Goal: Check status

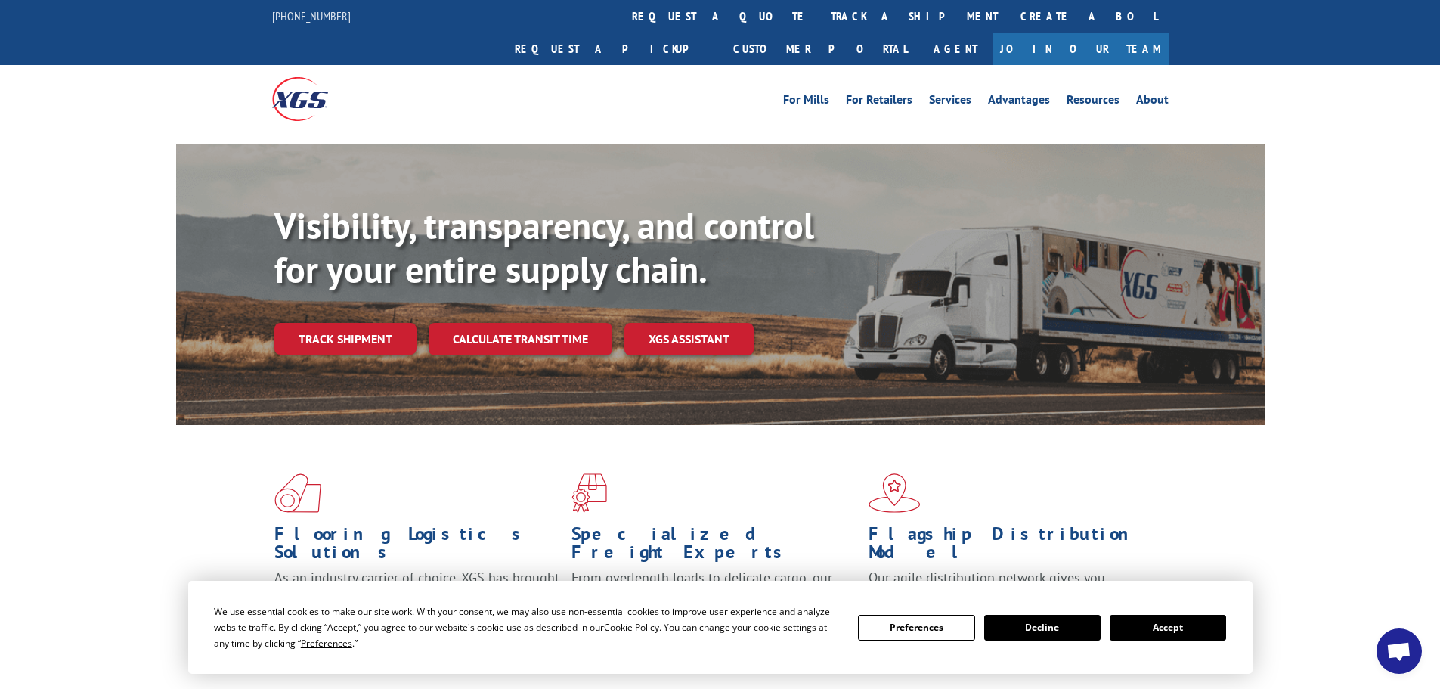
click at [1185, 628] on button "Accept" at bounding box center [1168, 628] width 116 height 26
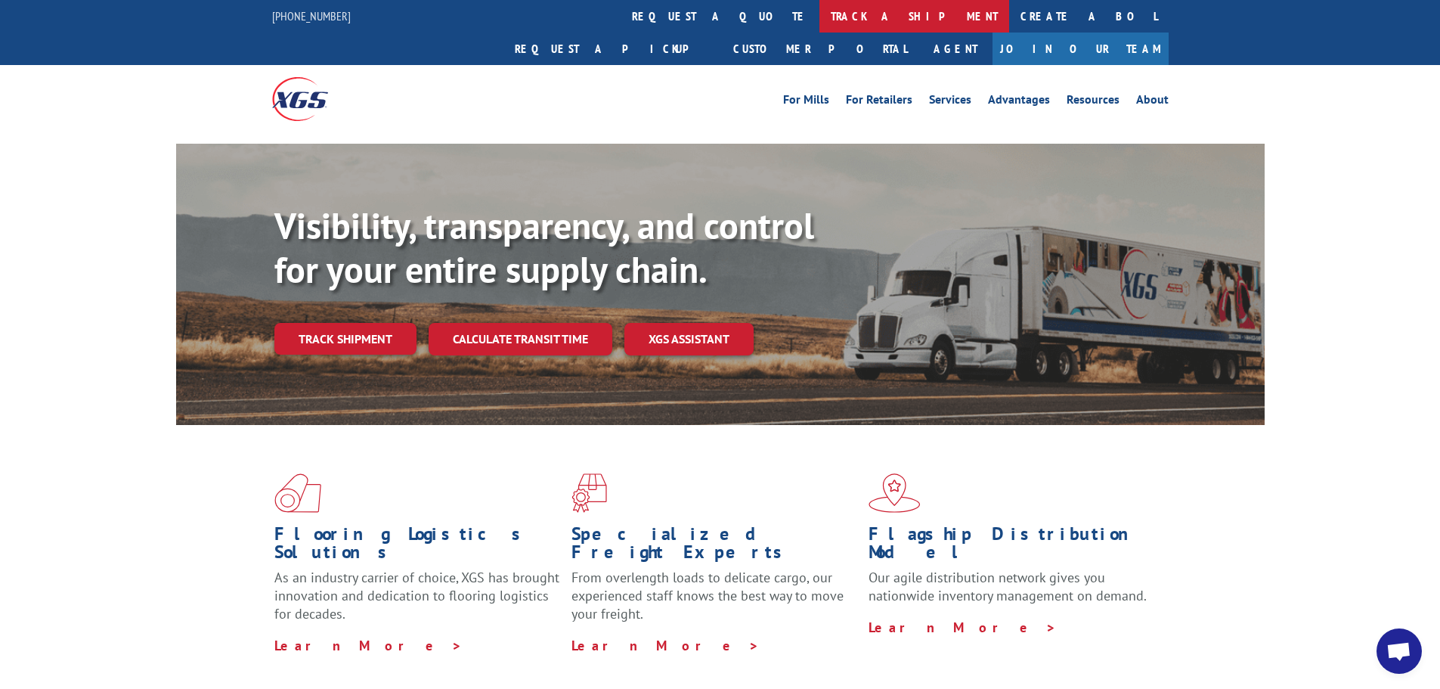
click at [819, 8] on link "track a shipment" at bounding box center [914, 16] width 190 height 33
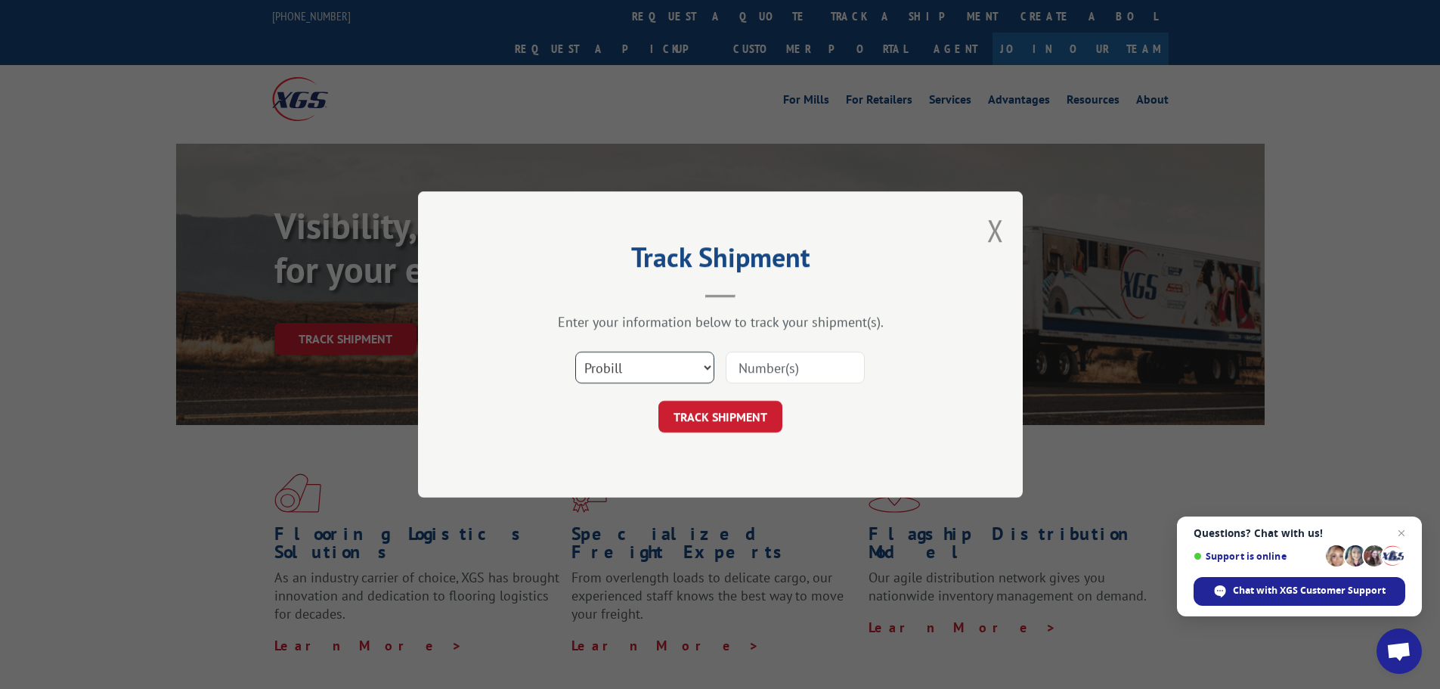
click at [680, 359] on select "Select category... Probill BOL PO" at bounding box center [644, 368] width 139 height 32
select select "bol"
click at [575, 352] on select "Select category... Probill BOL PO" at bounding box center [644, 368] width 139 height 32
paste input "5544229"
type input "5544229"
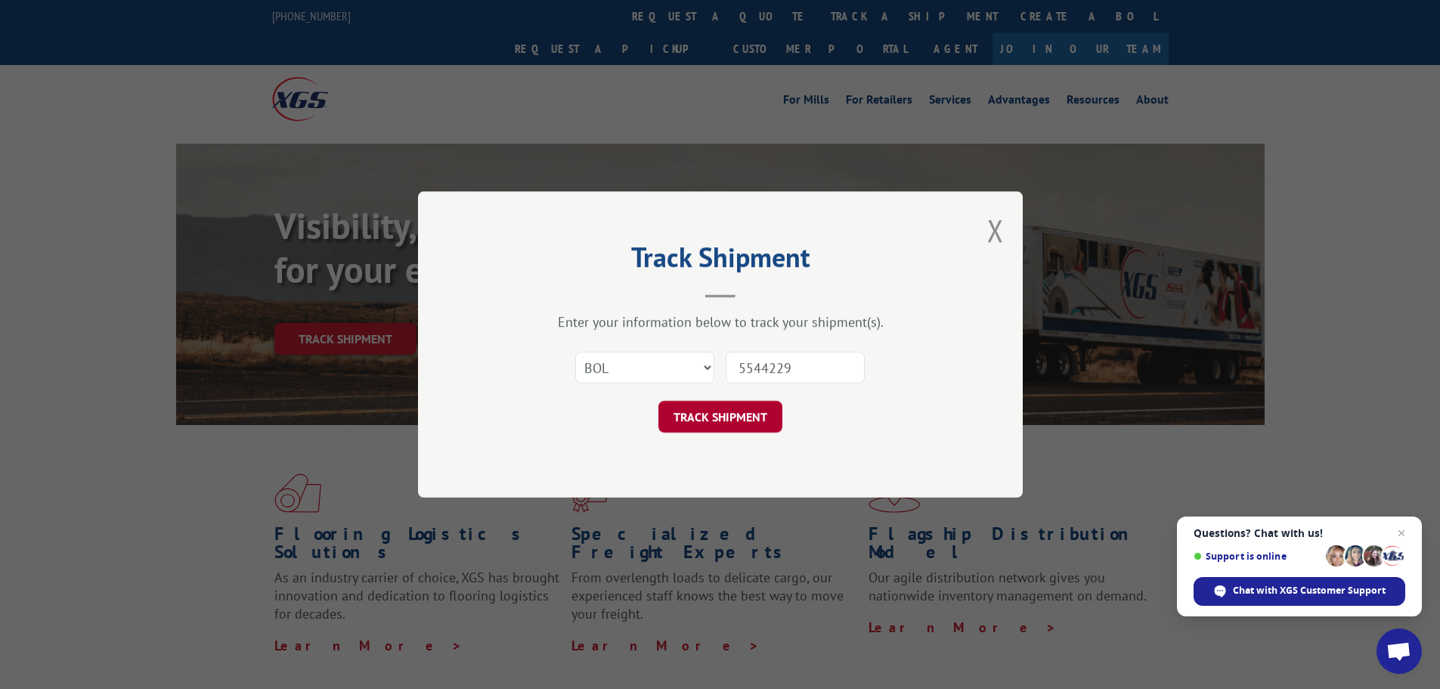
click at [738, 409] on button "TRACK SHIPMENT" at bounding box center [720, 417] width 124 height 32
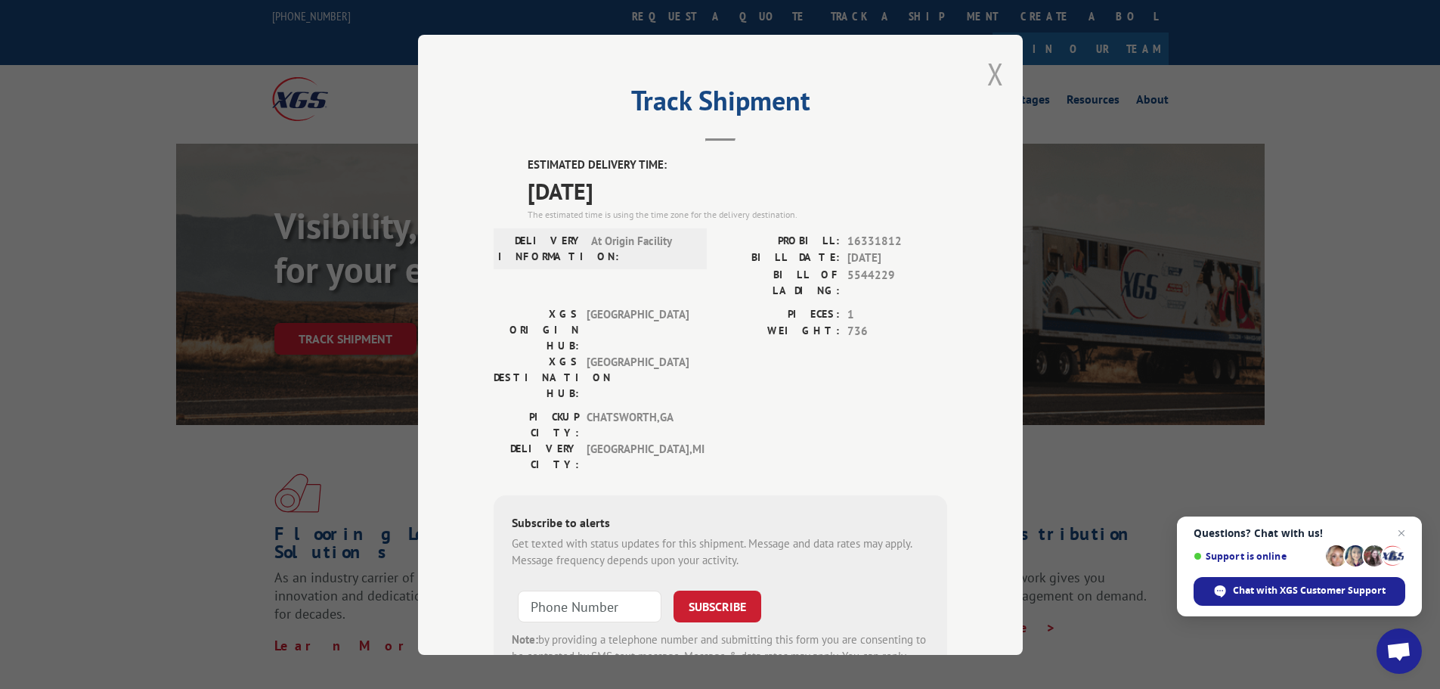
click at [996, 73] on button "Close modal" at bounding box center [995, 74] width 17 height 40
